Goal: Information Seeking & Learning: Learn about a topic

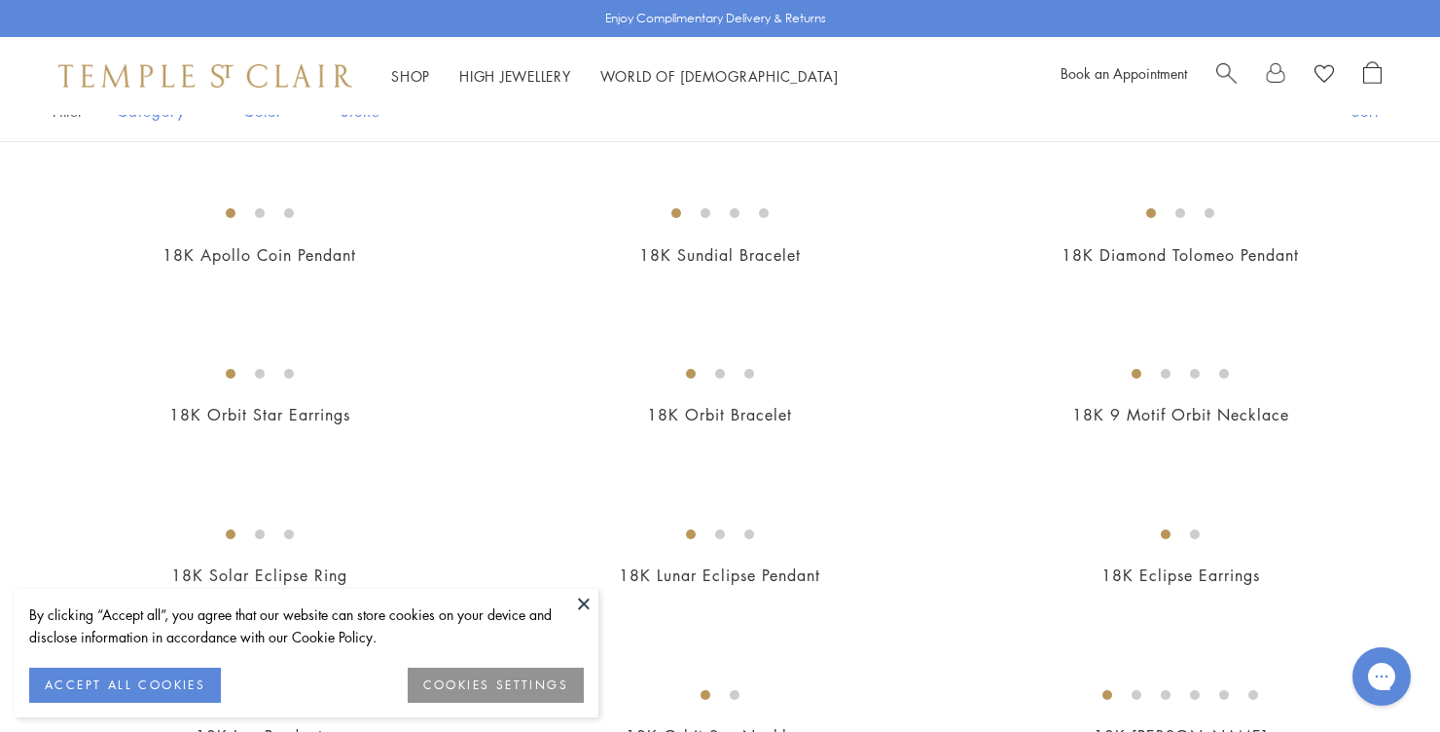
scroll to position [396, 0]
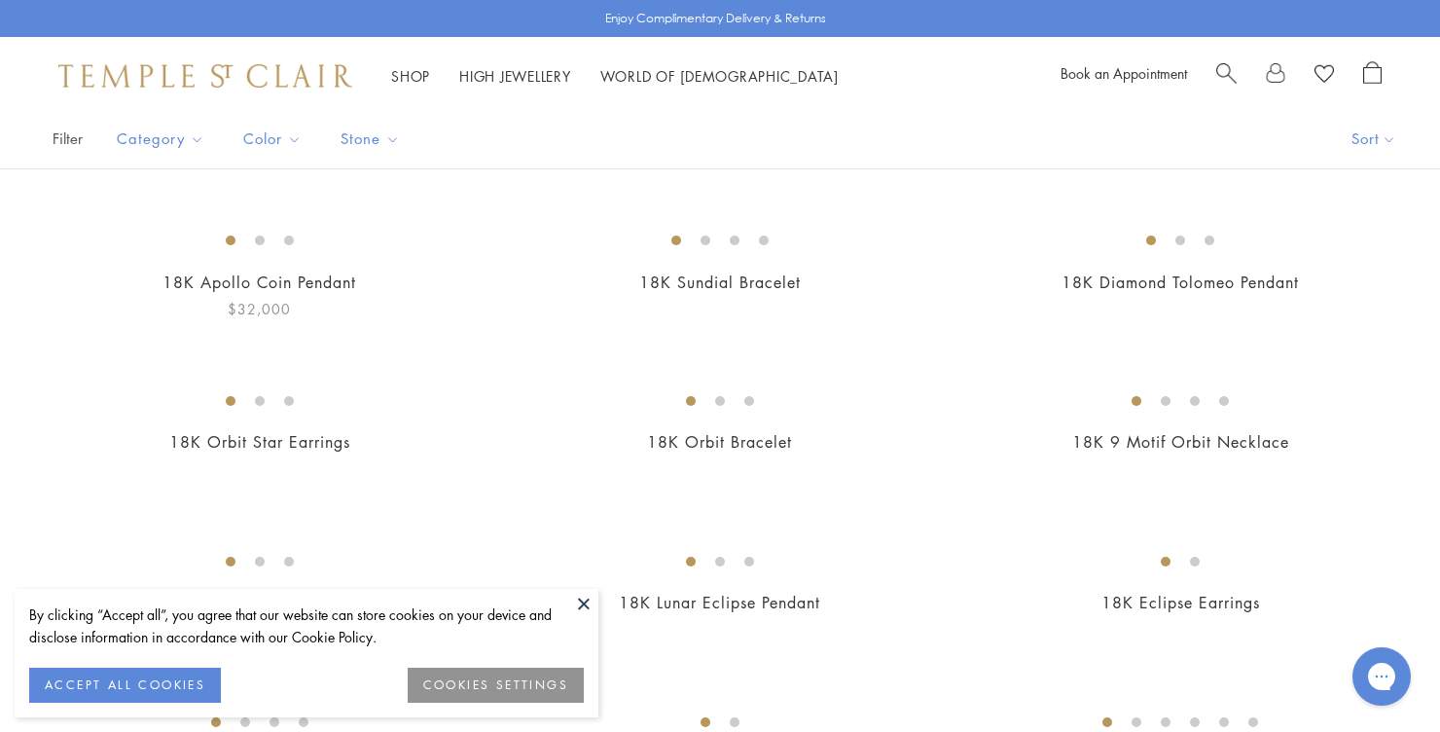
click at [0, 0] on img at bounding box center [0, 0] width 0 height 0
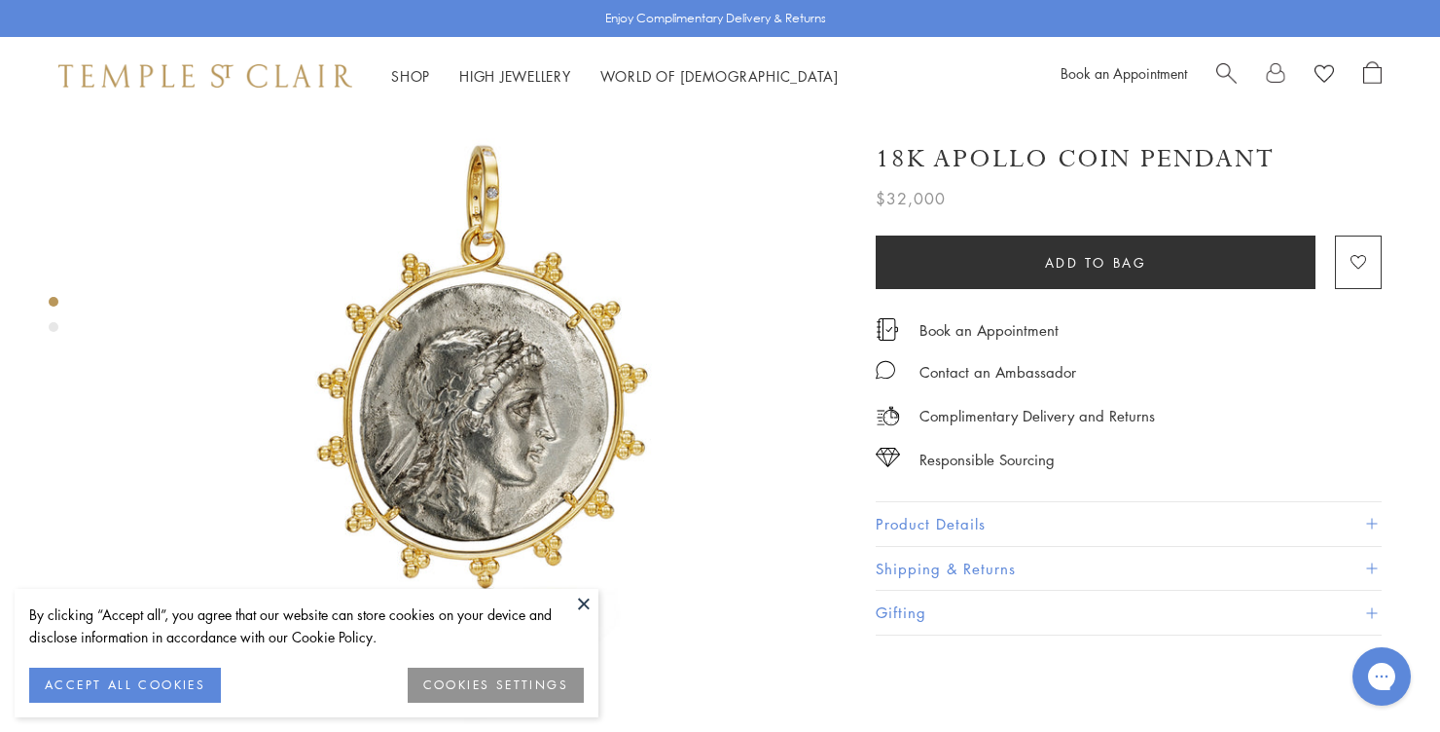
scroll to position [105, 0]
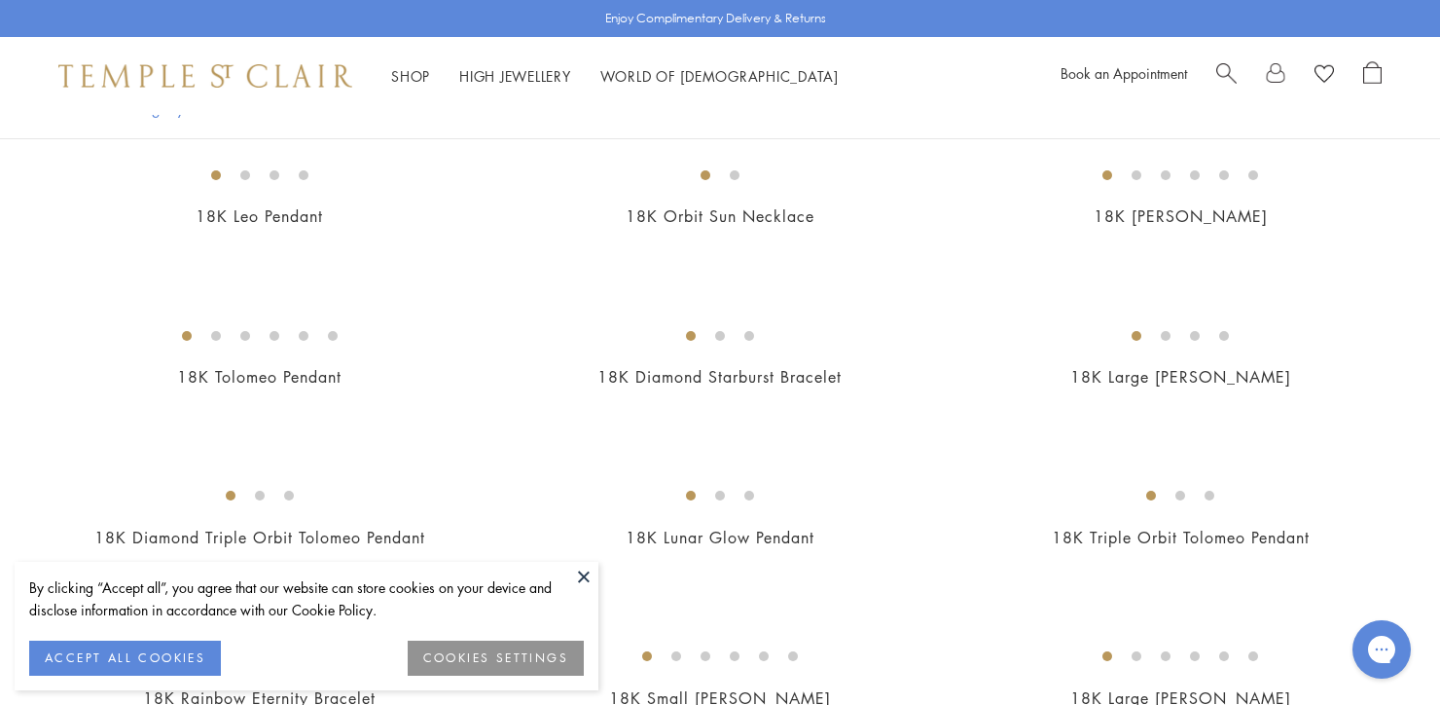
scroll to position [947, 0]
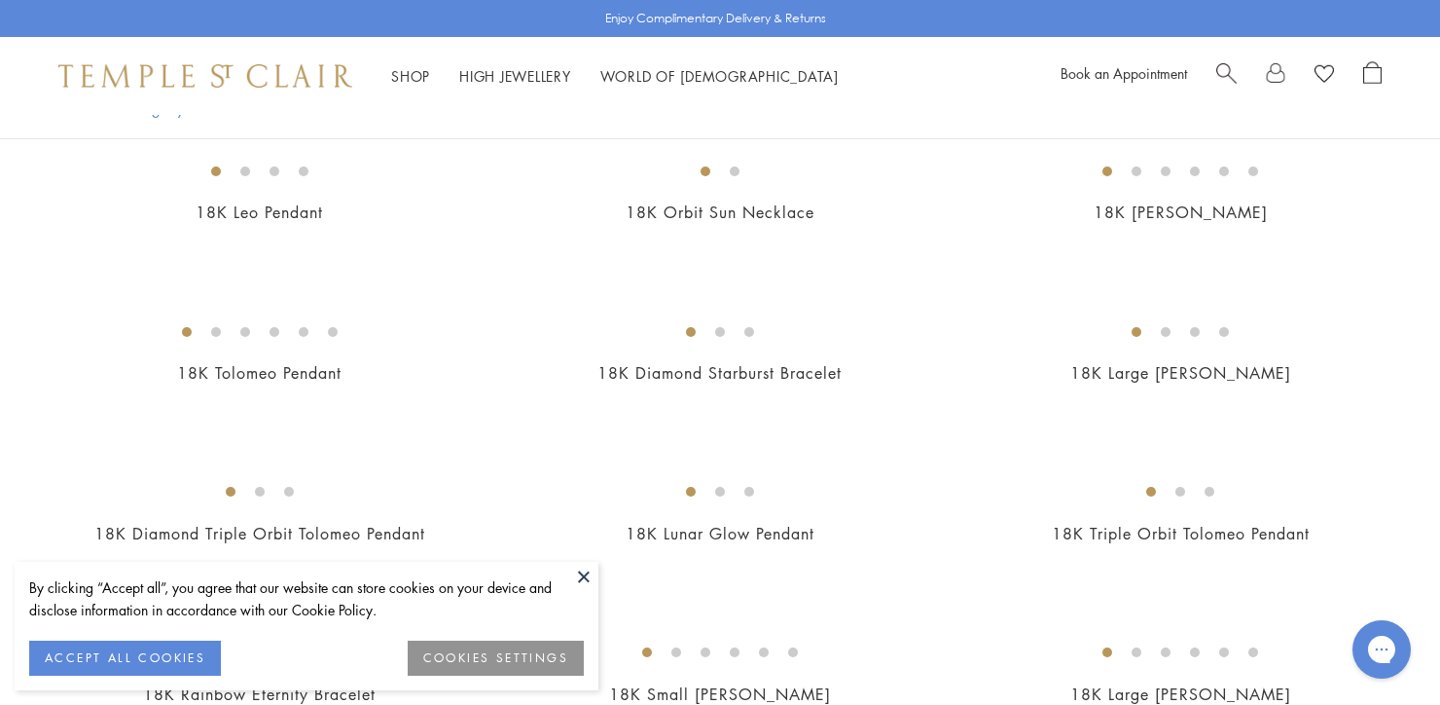
click at [1221, 72] on span "Search" at bounding box center [1227, 71] width 20 height 20
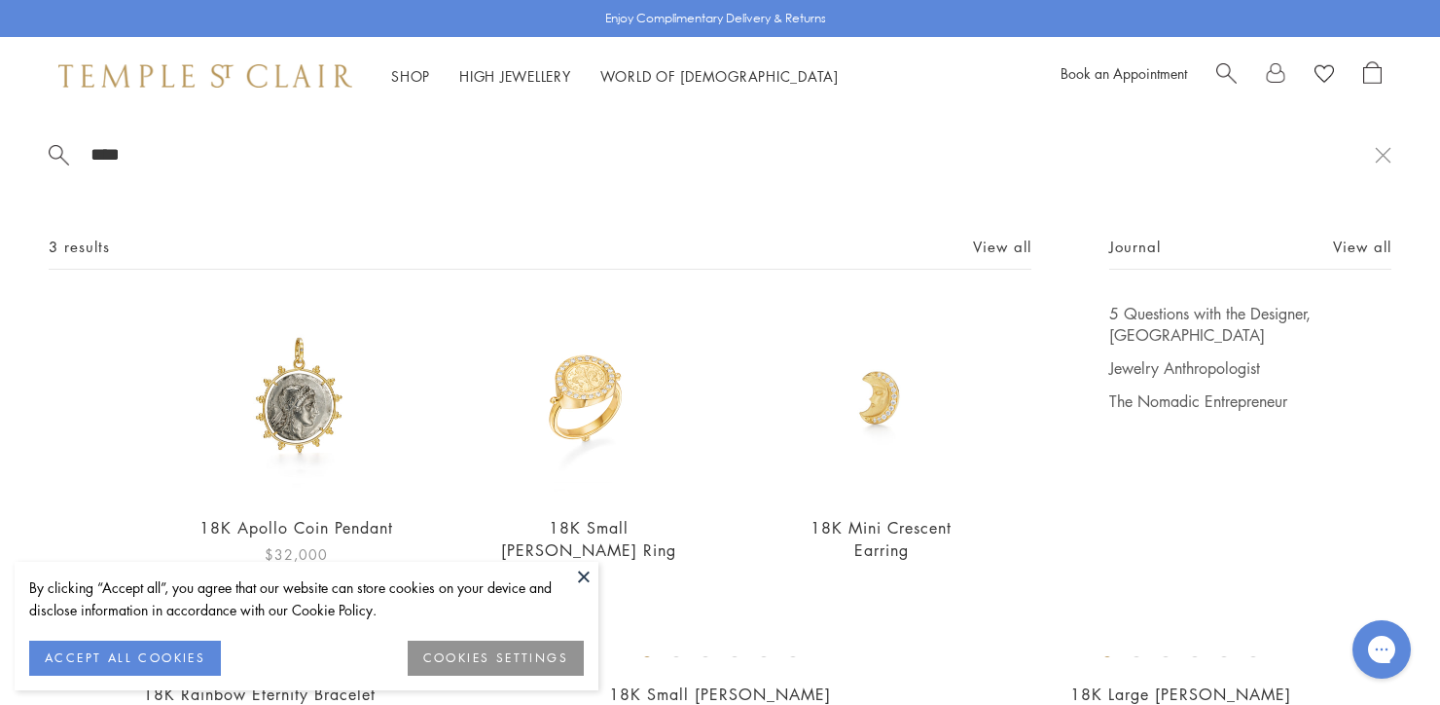
type input "****"
click at [290, 399] on img at bounding box center [297, 401] width 196 height 196
